Goal: Information Seeking & Learning: Learn about a topic

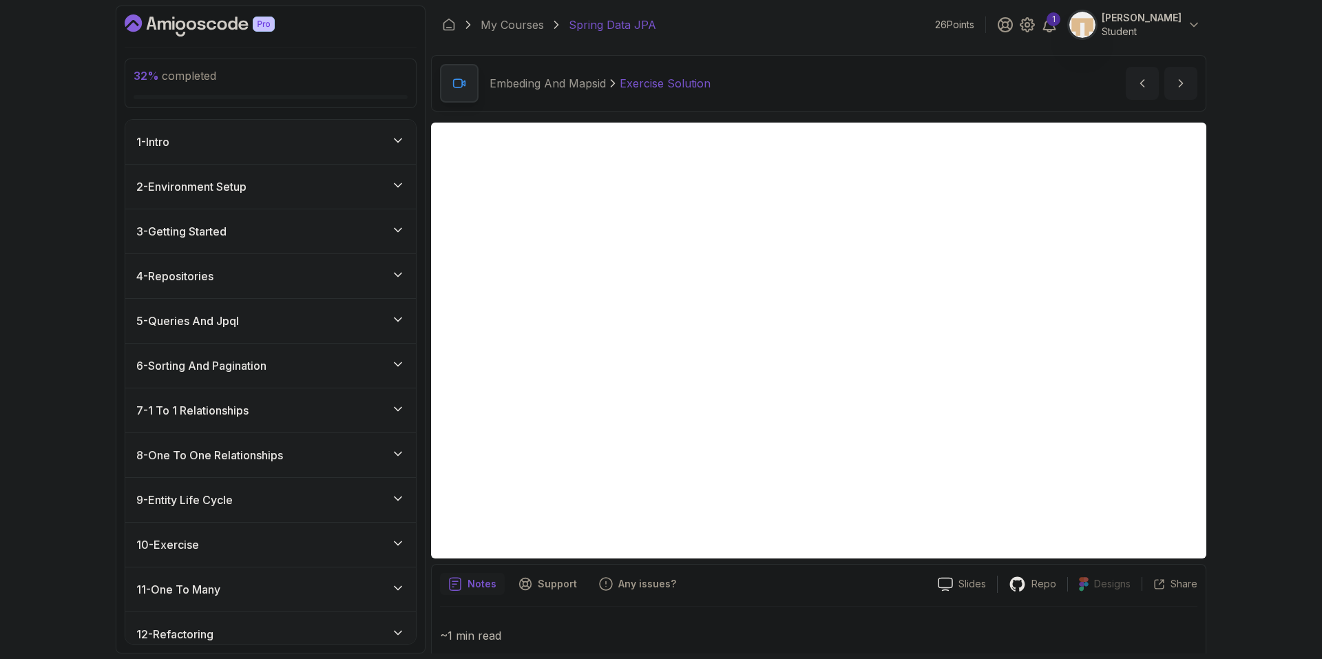
scroll to position [1036, 0]
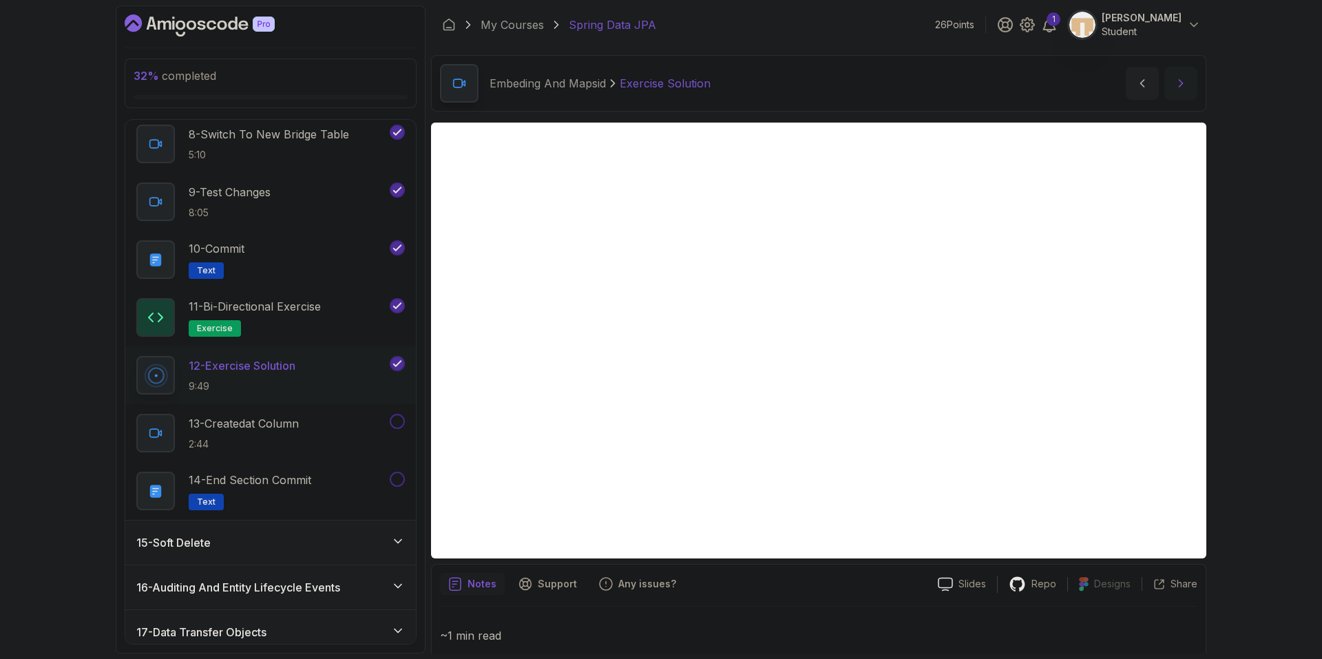
click at [1191, 77] on button "next content" at bounding box center [1181, 83] width 33 height 33
click at [879, 592] on div "Notes Support Any issues?" at bounding box center [683, 584] width 487 height 22
click at [1178, 85] on icon "next content" at bounding box center [1181, 83] width 14 height 14
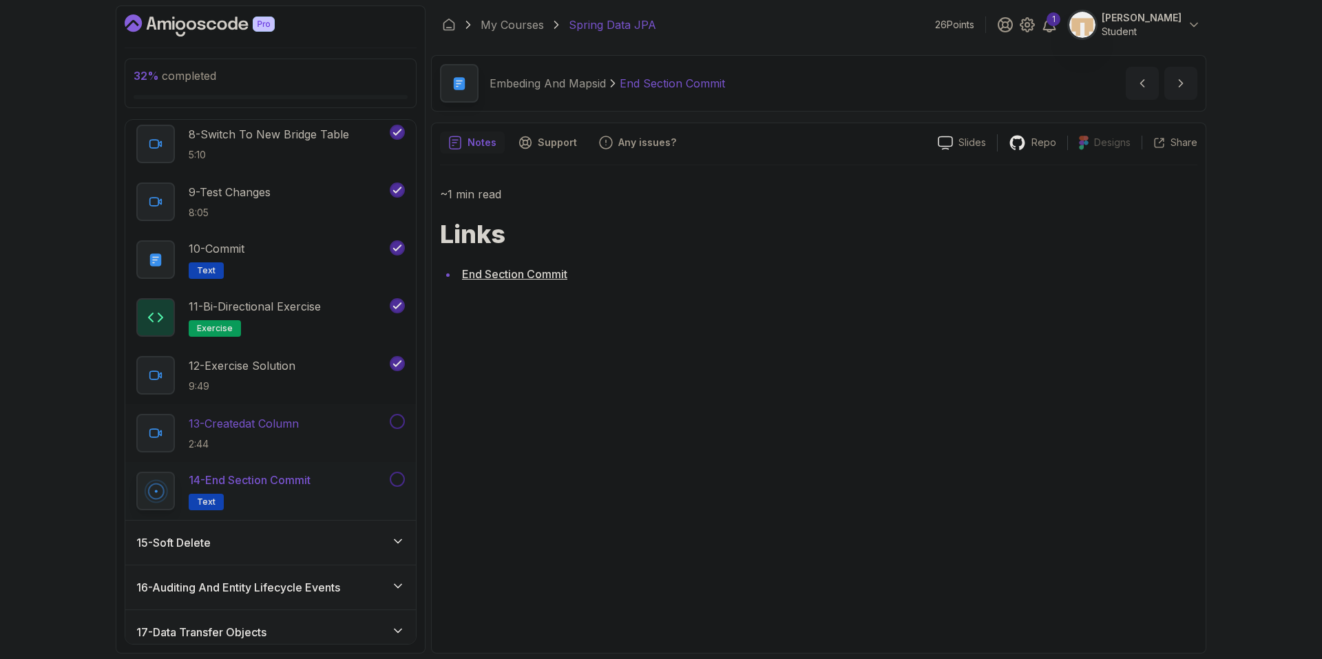
click at [397, 421] on button at bounding box center [397, 421] width 15 height 15
click at [399, 477] on button at bounding box center [397, 479] width 15 height 15
click at [305, 380] on div "12 - Exercise Solution 9:49" at bounding box center [261, 375] width 251 height 39
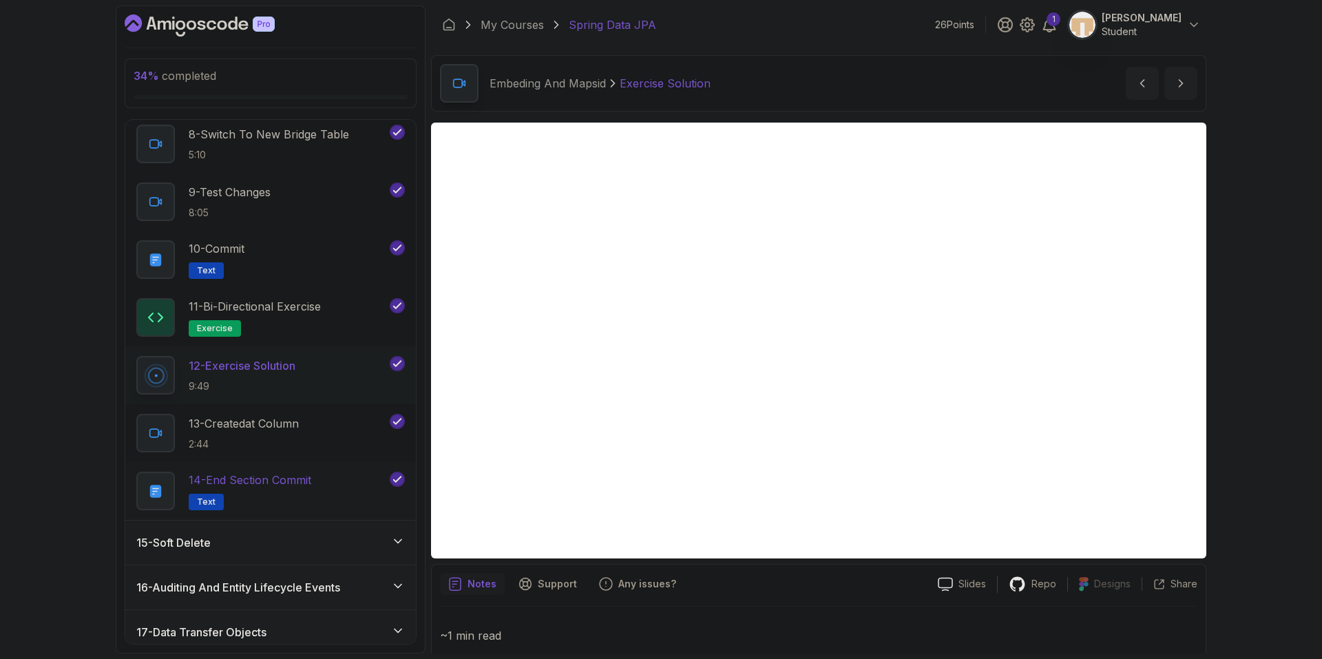
click at [318, 488] on div "14 - End Section Commit Text" at bounding box center [261, 491] width 251 height 39
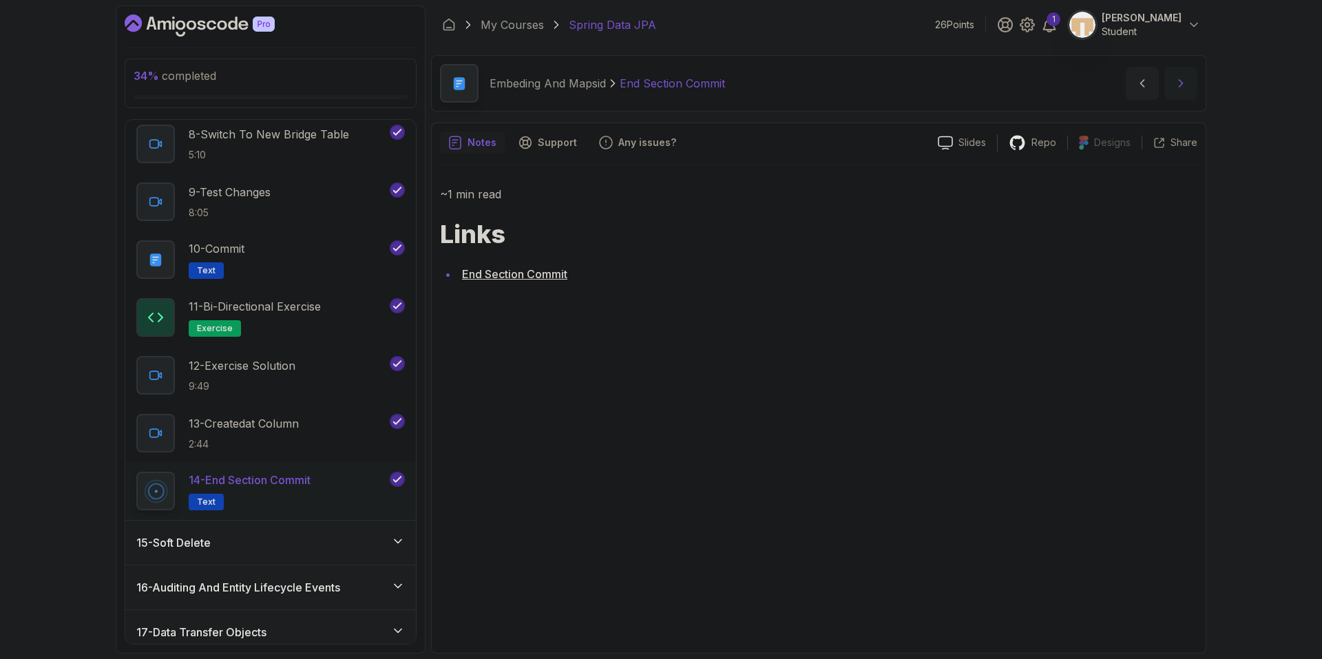
click at [1182, 95] on button "next content" at bounding box center [1181, 83] width 33 height 33
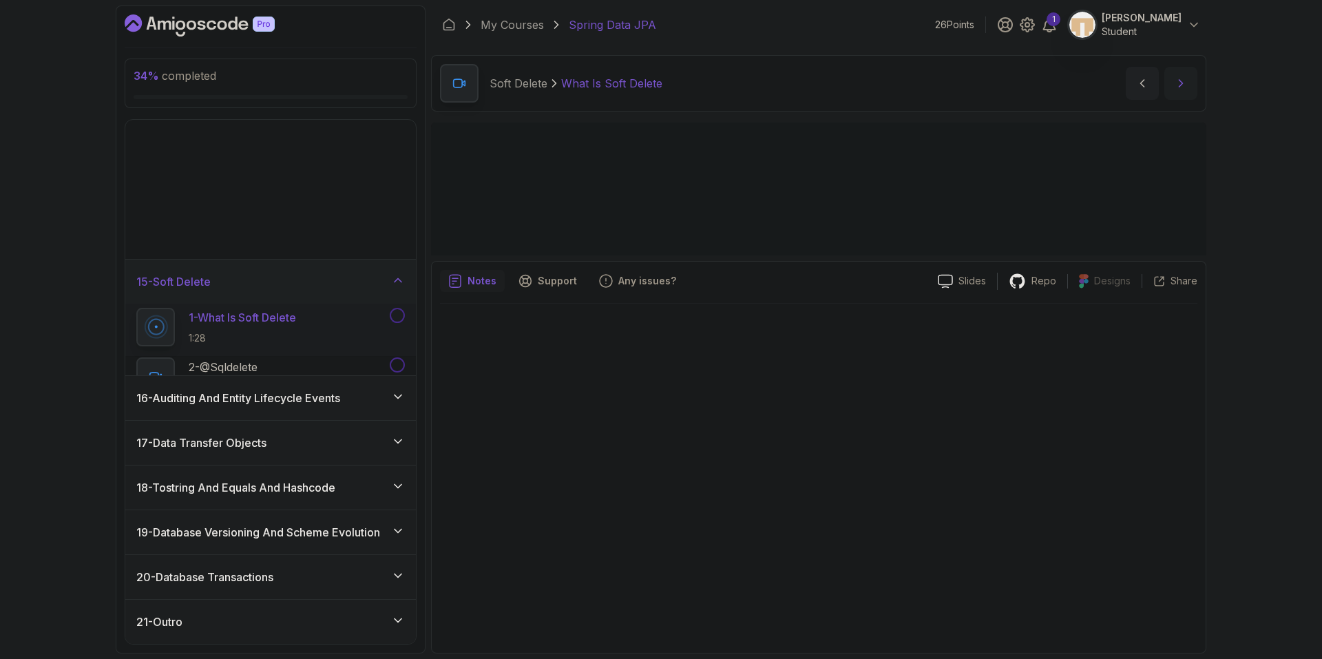
scroll to position [416, 0]
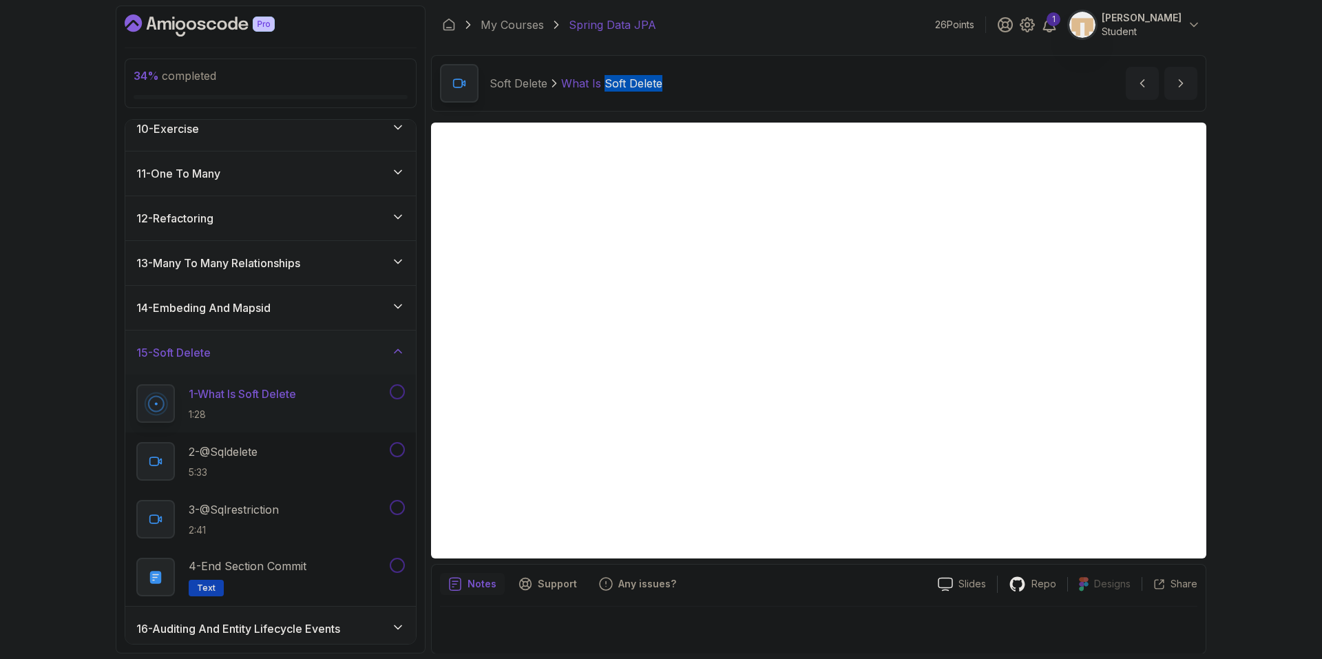
drag, startPoint x: 602, startPoint y: 86, endPoint x: 684, endPoint y: 91, distance: 82.1
click at [684, 91] on div "Soft Delete What Is Soft Delete What Is Soft Delete by [PERSON_NAME]" at bounding box center [818, 83] width 775 height 56
copy p "Soft Delete"
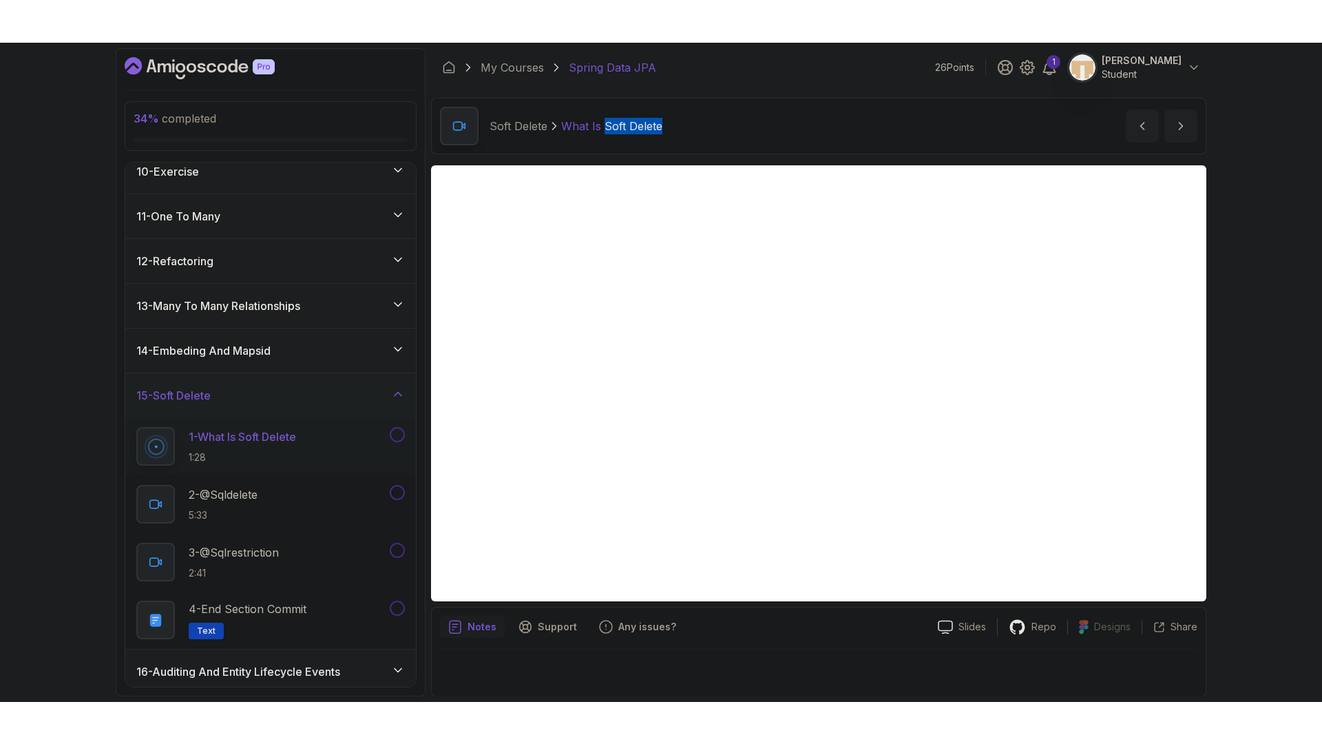
scroll to position [1, 0]
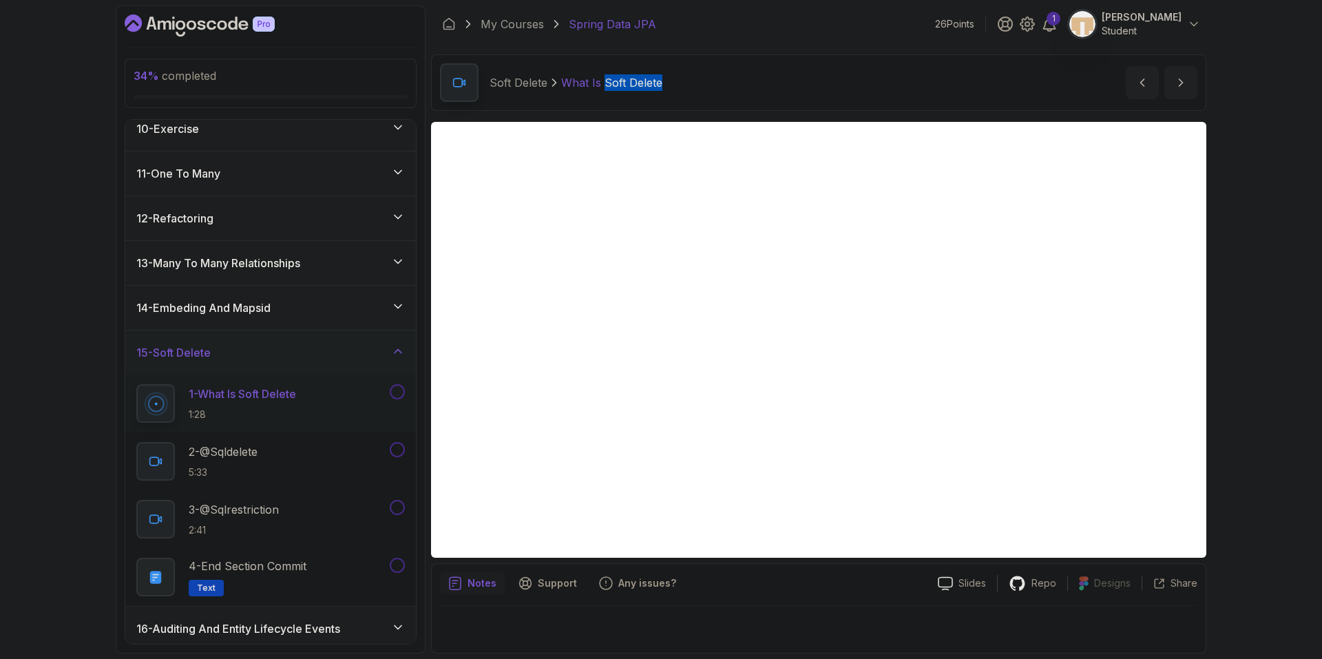
click at [398, 386] on button at bounding box center [397, 391] width 15 height 15
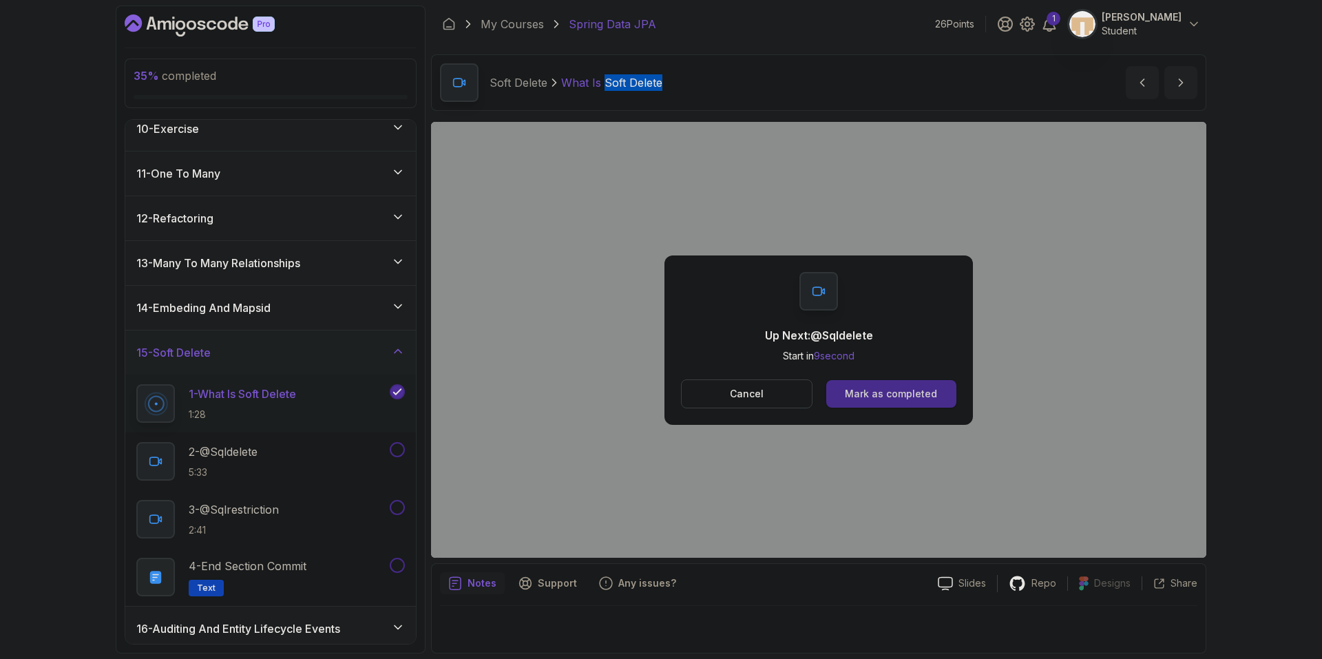
click at [870, 398] on div "Mark as completed" at bounding box center [891, 394] width 92 height 14
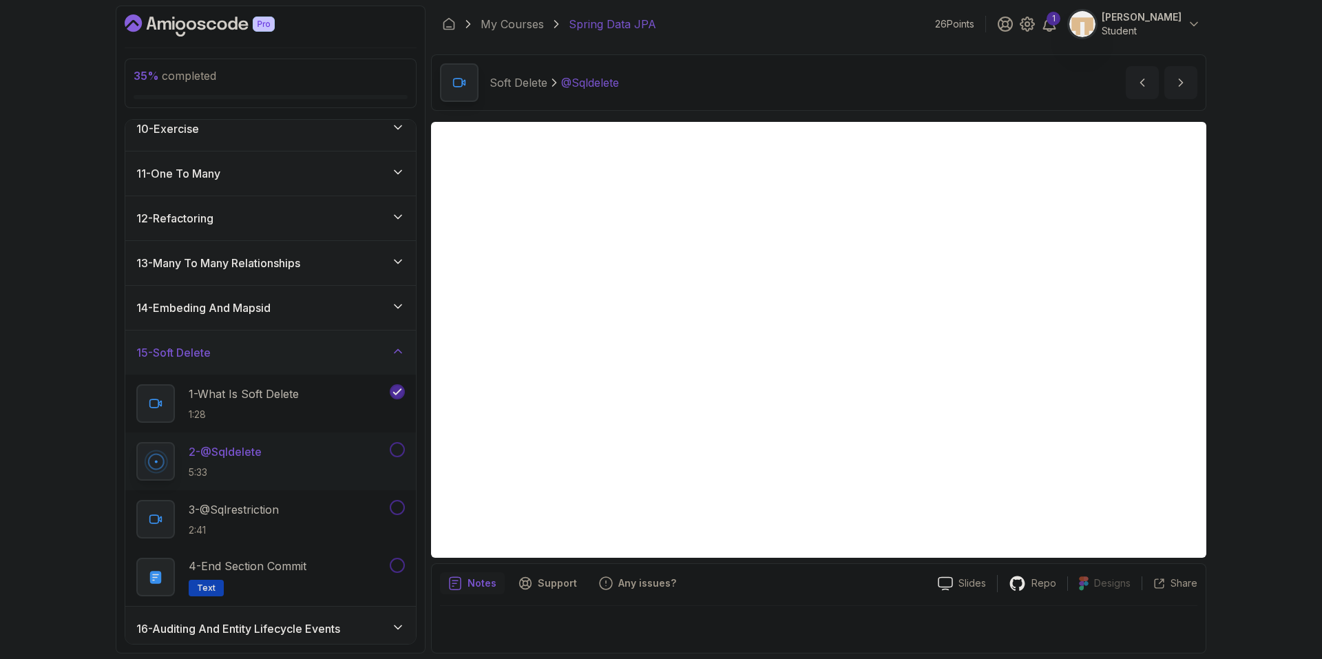
drag, startPoint x: 754, startPoint y: 584, endPoint x: 758, endPoint y: 590, distance: 7.4
click at [755, 594] on div "Notes Support Any issues?" at bounding box center [683, 583] width 487 height 22
click at [398, 450] on button at bounding box center [397, 449] width 15 height 15
drag, startPoint x: 728, startPoint y: 596, endPoint x: 733, endPoint y: 576, distance: 20.5
click at [728, 596] on div "Notes Support Any issues? Slides Repo Designs Design not available Share" at bounding box center [818, 609] width 775 height 90
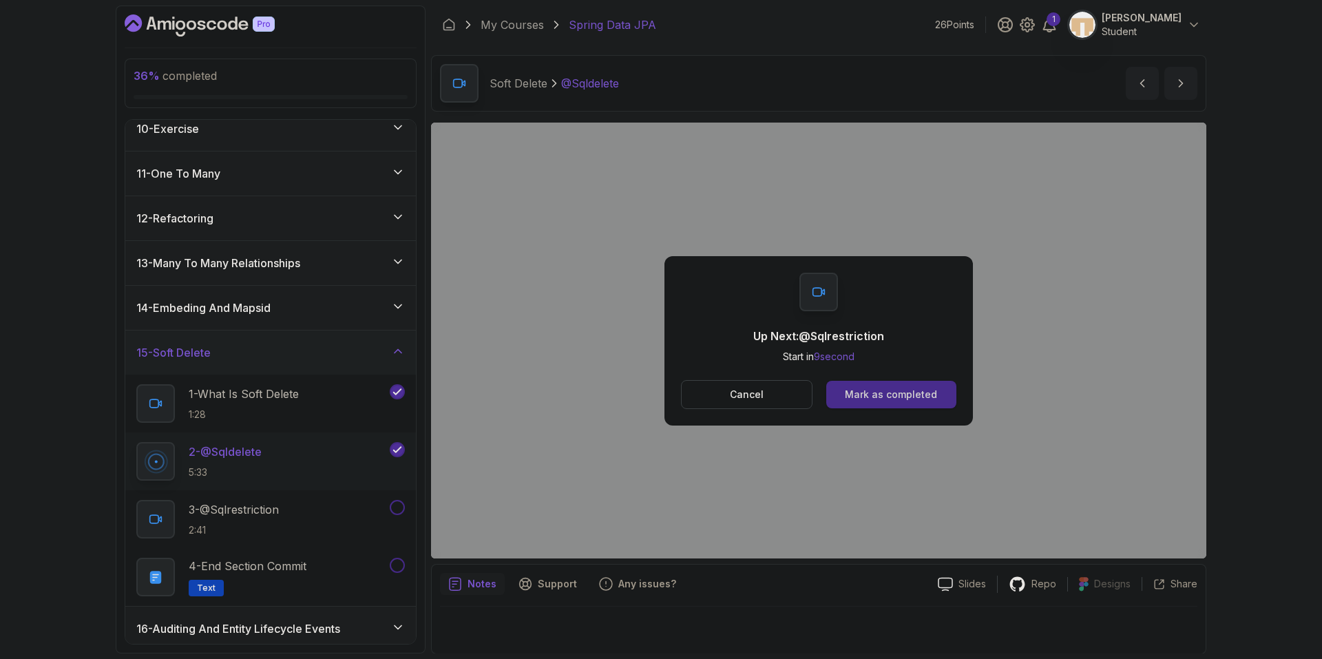
click at [870, 390] on div "Mark as completed" at bounding box center [891, 395] width 92 height 14
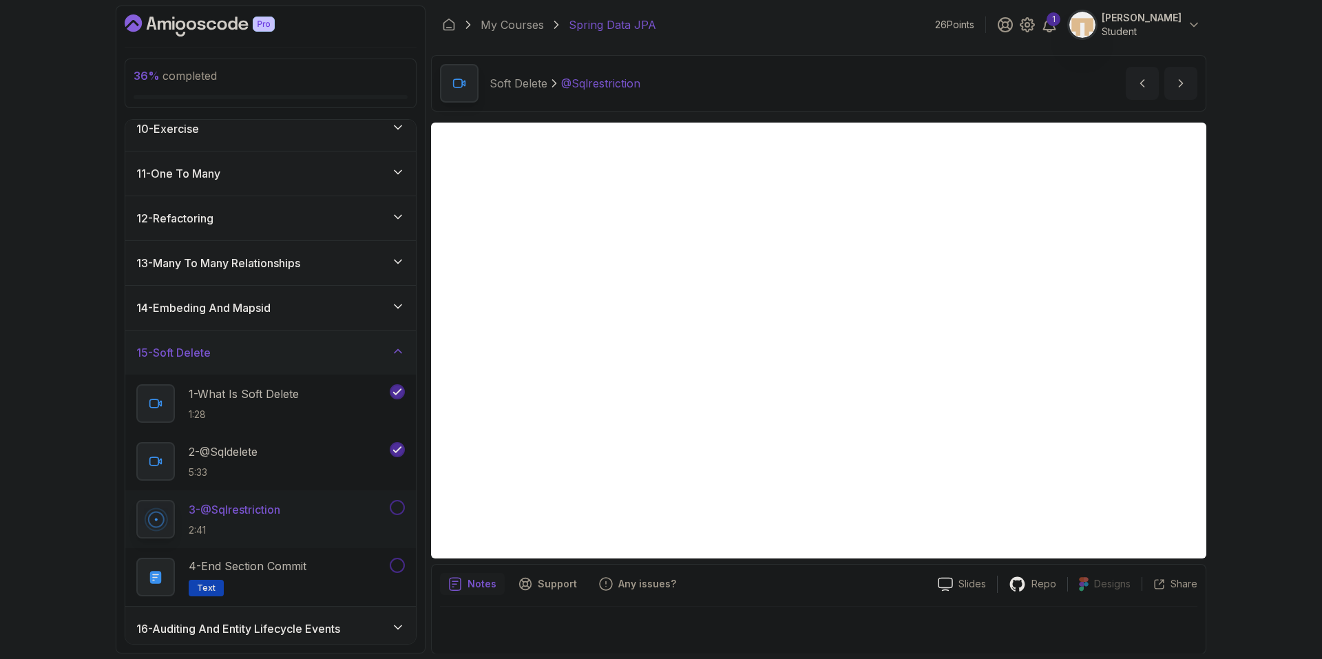
click at [397, 508] on button at bounding box center [397, 507] width 15 height 15
click at [857, 579] on div "Notes Support Any issues?" at bounding box center [683, 584] width 487 height 22
drag, startPoint x: 864, startPoint y: 596, endPoint x: 924, endPoint y: 583, distance: 62.1
click at [864, 596] on div "Notes Support Any issues? Slides Repo Designs Design not available Share" at bounding box center [818, 609] width 775 height 90
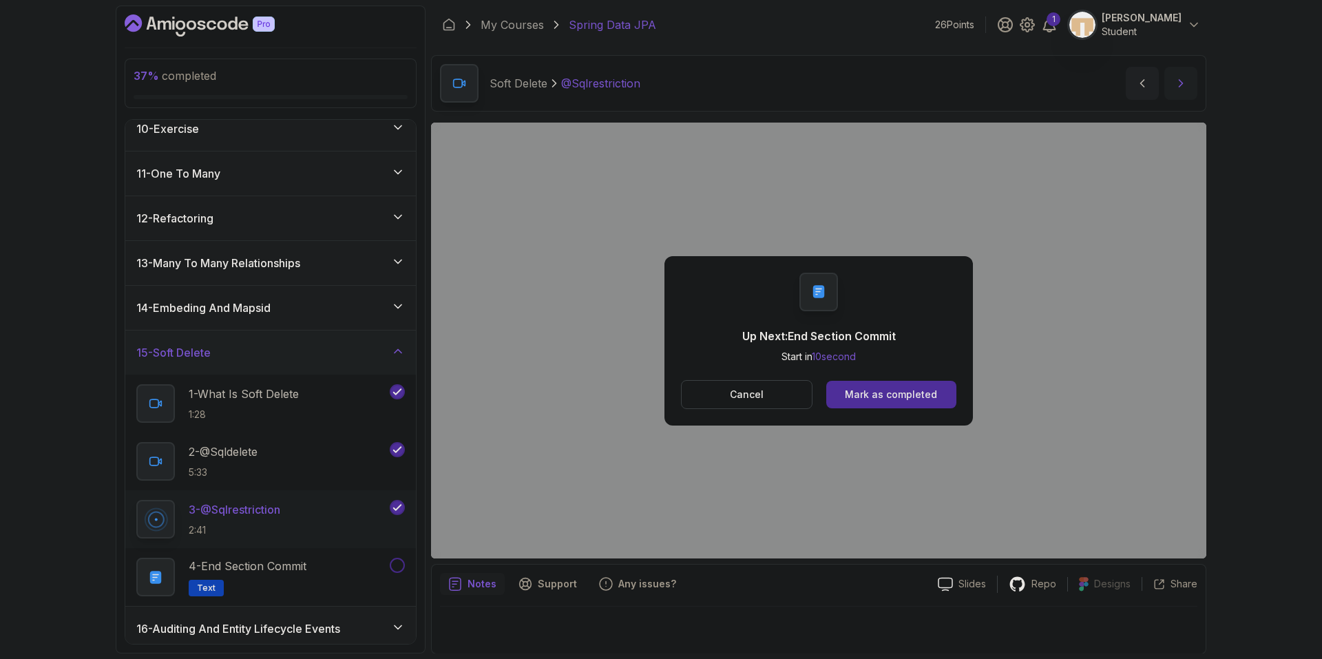
click at [1176, 79] on icon "next content" at bounding box center [1181, 83] width 14 height 14
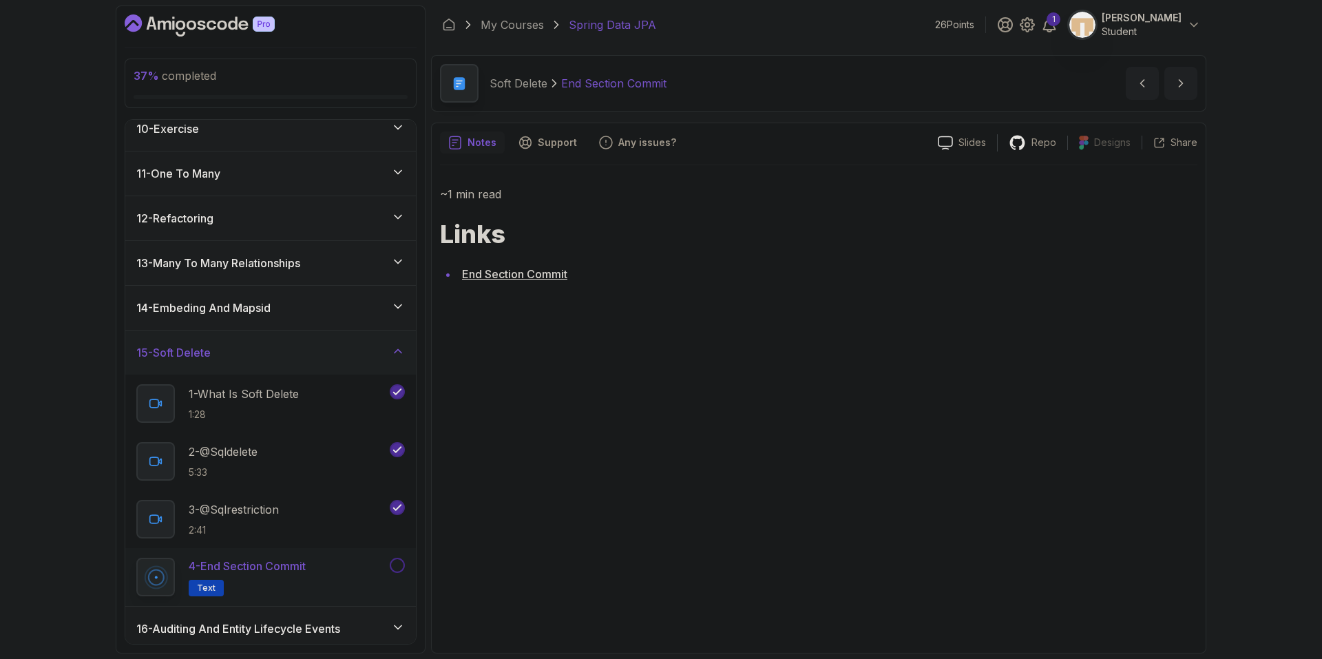
click at [399, 564] on button at bounding box center [397, 565] width 15 height 15
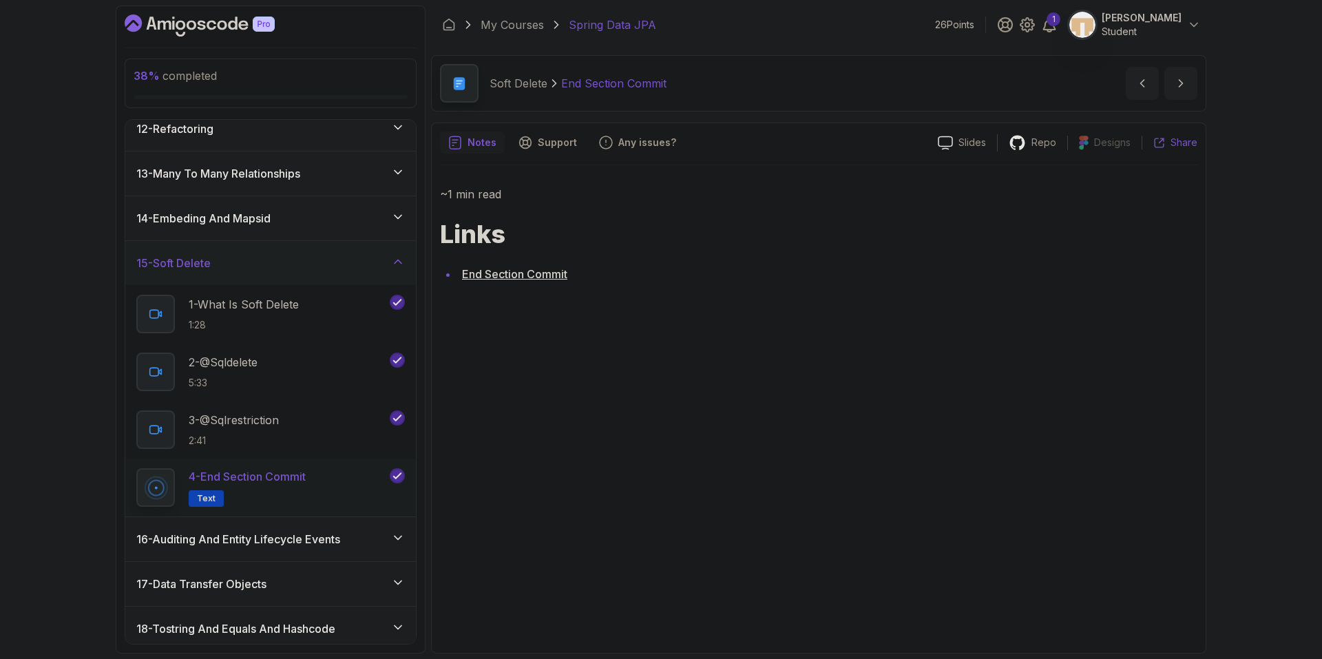
scroll to position [485, 0]
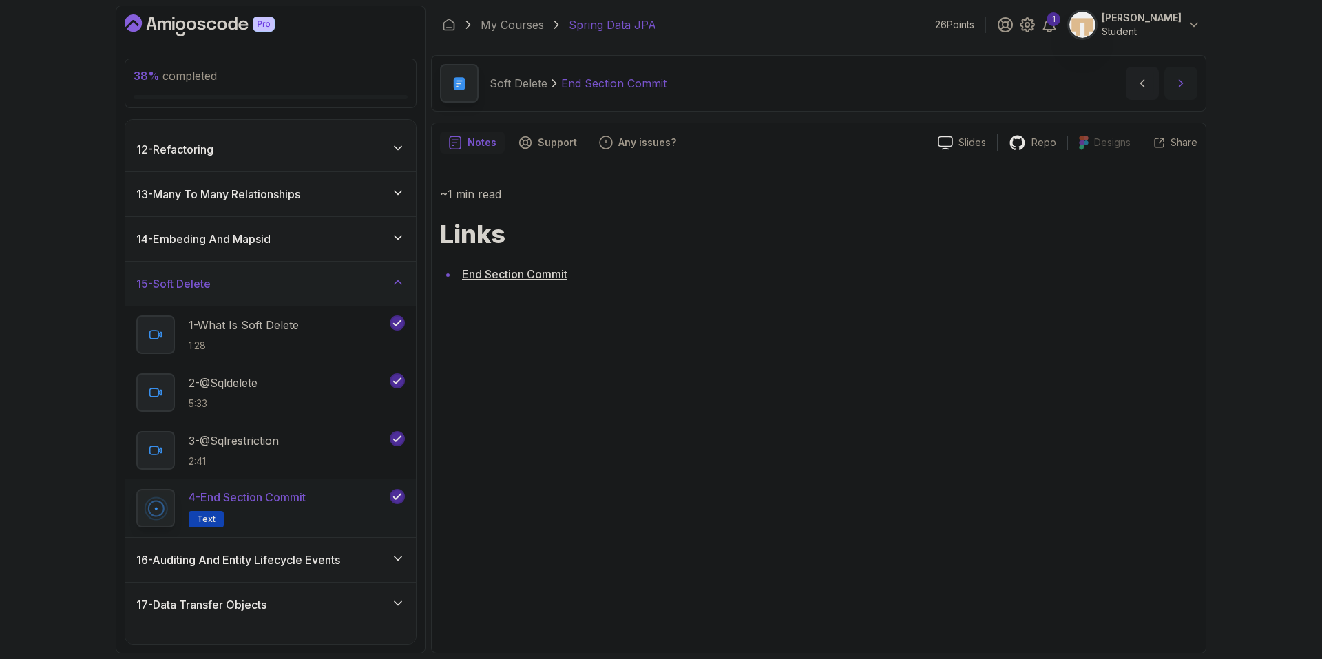
click at [1184, 79] on icon "next content" at bounding box center [1181, 83] width 14 height 14
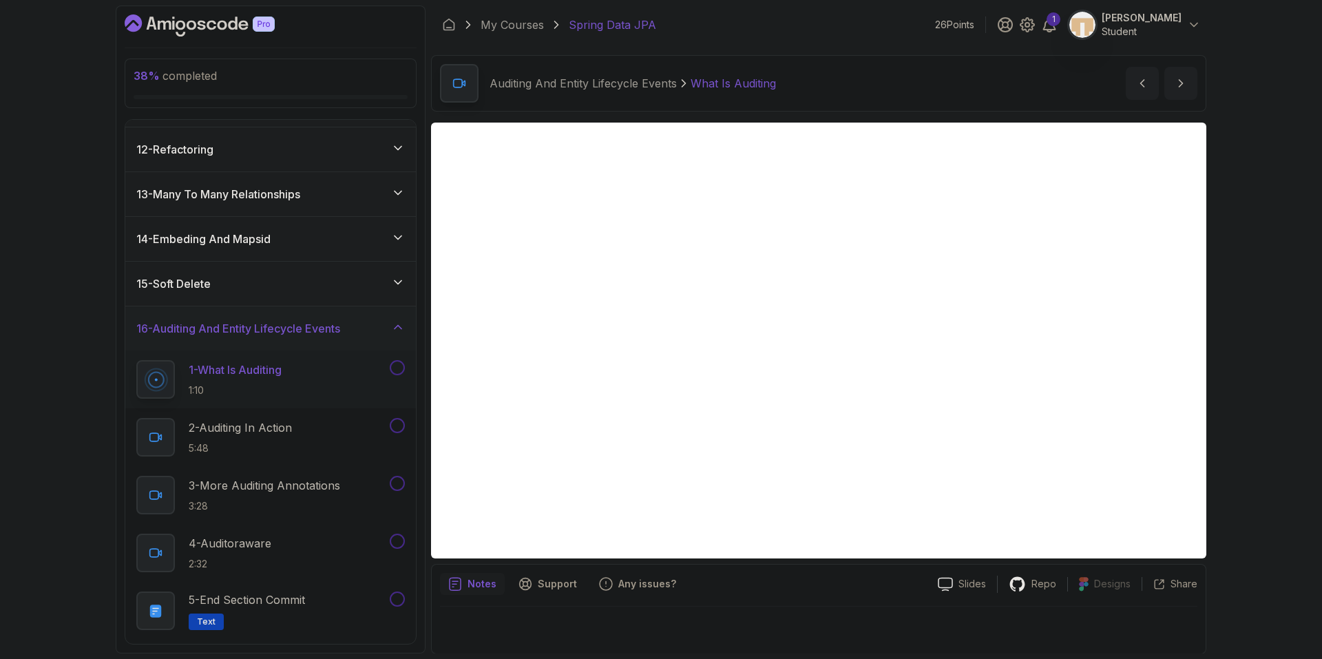
click at [397, 366] on button at bounding box center [397, 367] width 15 height 15
drag, startPoint x: 423, startPoint y: 327, endPoint x: 136, endPoint y: 331, distance: 287.2
click at [136, 331] on div "39 % completed 1 - Intro 2 - Environment Setup 3 - Getting Started 4 - Reposito…" at bounding box center [271, 330] width 310 height 648
copy h3 "16 - Auditing And Entity Lifecycle Events"
click at [742, 32] on div "My Courses Spring Data JPA 26 Points 1 [PERSON_NAME] Student" at bounding box center [818, 25] width 775 height 39
